Goal: Check status: Check status

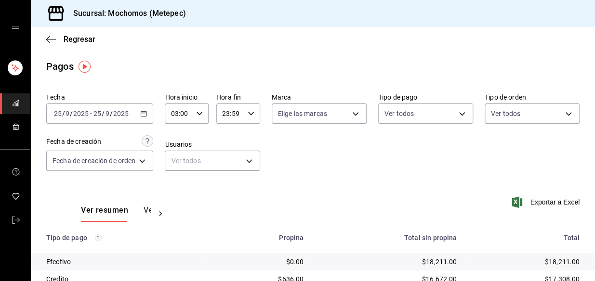
click at [142, 111] on \(Stroke\) "button" at bounding box center [144, 113] width 6 height 5
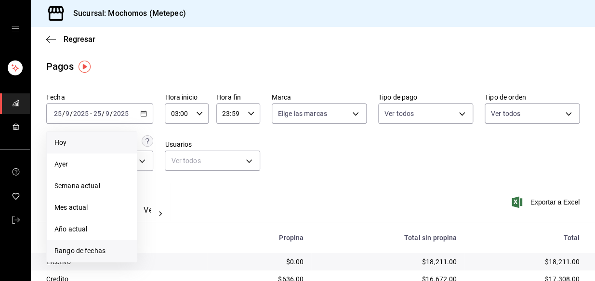
click at [88, 253] on span "Rango de fechas" at bounding box center [91, 251] width 75 height 10
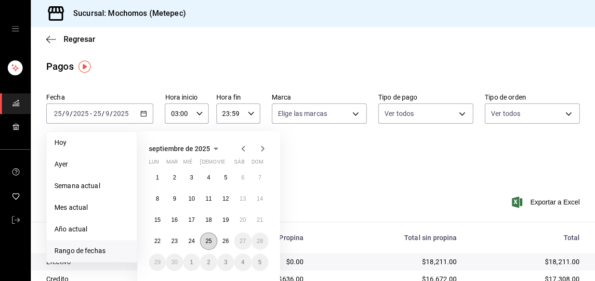
click at [203, 237] on button "25" at bounding box center [208, 241] width 17 height 17
click at [223, 243] on abbr "26" at bounding box center [226, 241] width 6 height 7
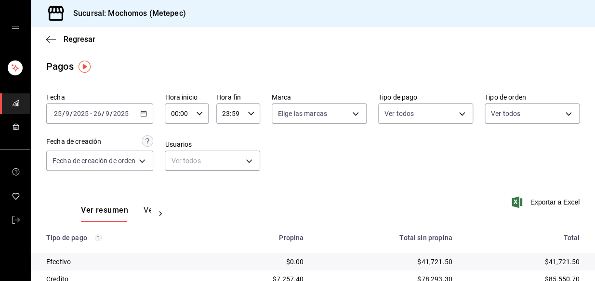
click at [196, 115] on icon "button" at bounding box center [199, 113] width 7 height 7
click at [177, 164] on span "03" at bounding box center [176, 164] width 6 height 8
type input "03:00"
click at [245, 111] on div at bounding box center [297, 140] width 595 height 281
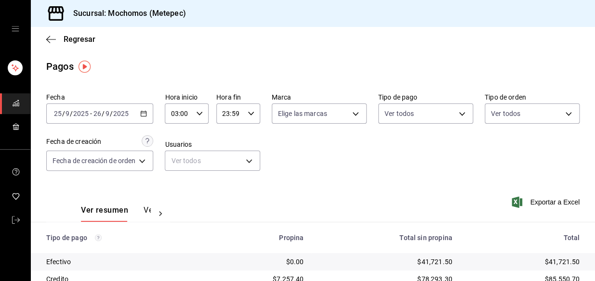
click at [250, 116] on icon "button" at bounding box center [251, 113] width 7 height 7
click at [227, 159] on button "03" at bounding box center [227, 164] width 18 height 19
type input "03:59"
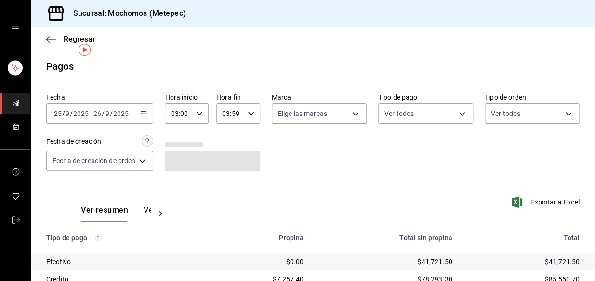
scroll to position [161, 0]
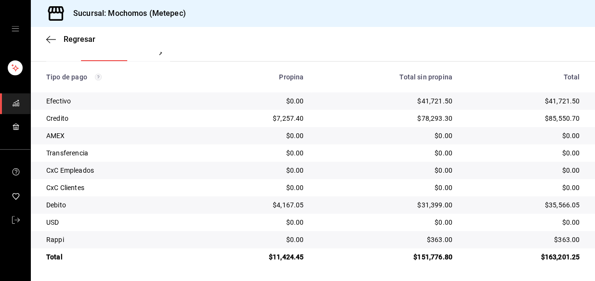
click at [257, 194] on td "$0.00" at bounding box center [257, 187] width 110 height 17
